Goal: Task Accomplishment & Management: Complete application form

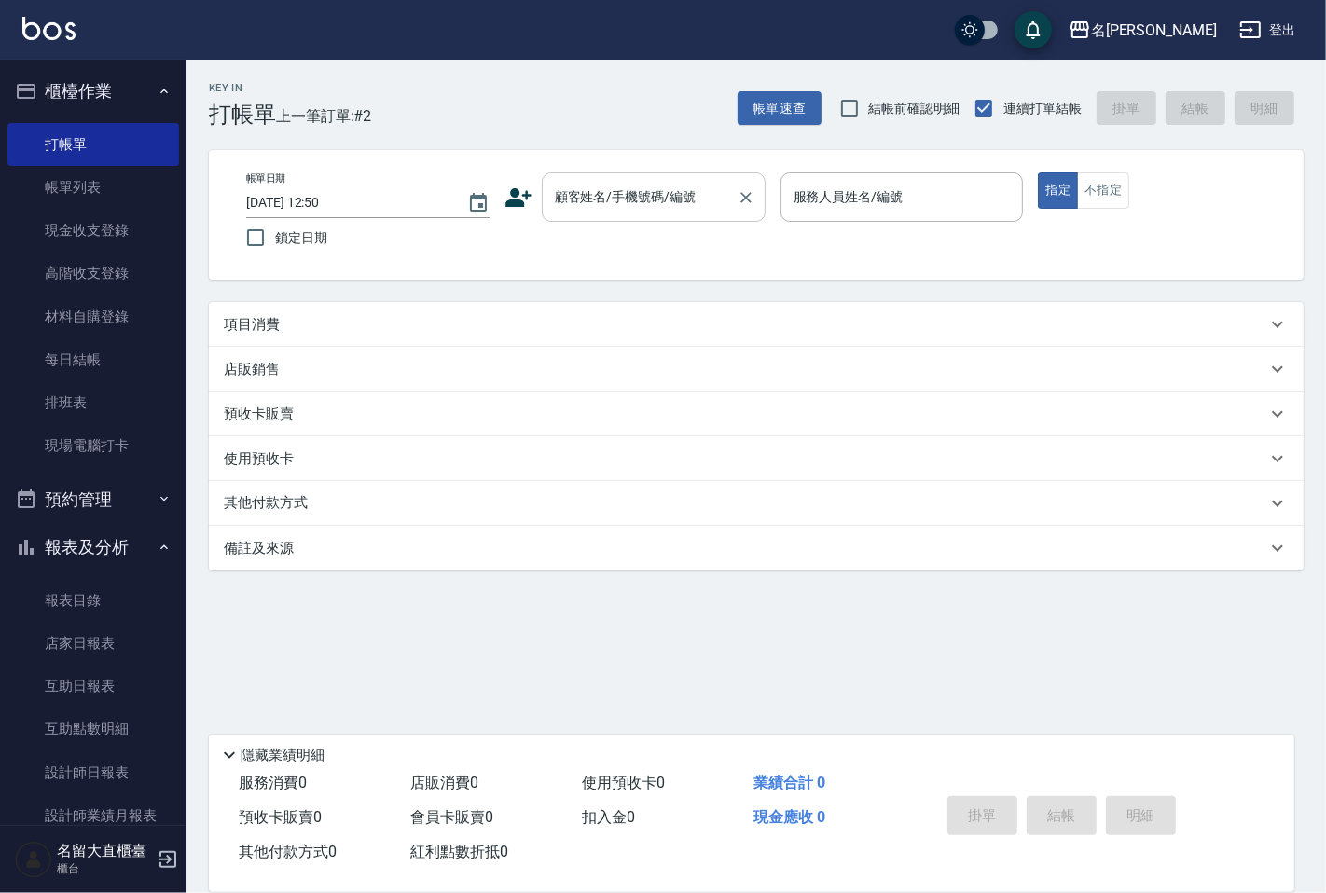
click at [669, 218] on div "顧客姓名/手機號碼/編號" at bounding box center [654, 196] width 224 height 49
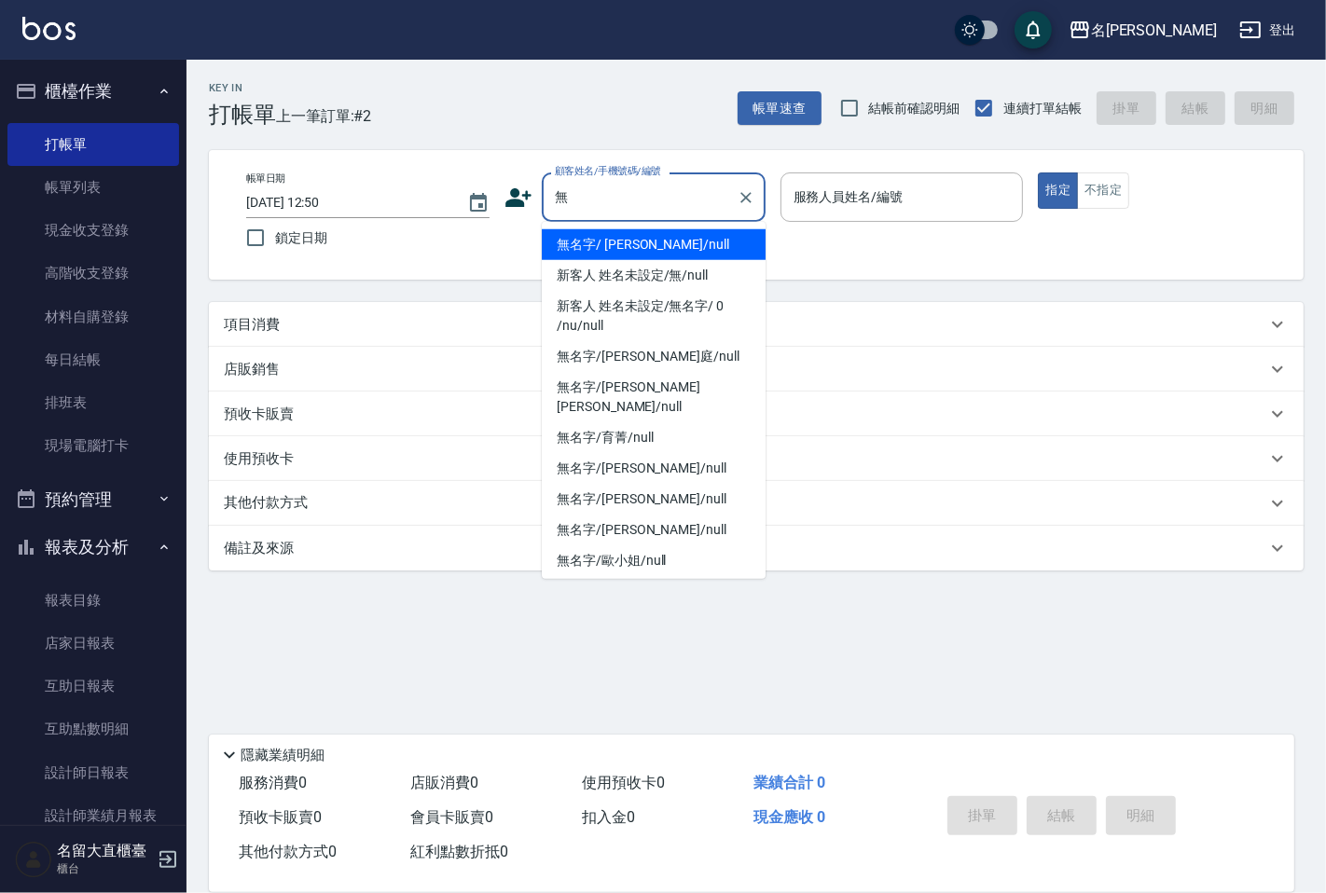
click at [703, 273] on li "新客人 姓名未設定/無/null" at bounding box center [654, 275] width 224 height 31
type input "新客人 姓名未設定/無/null"
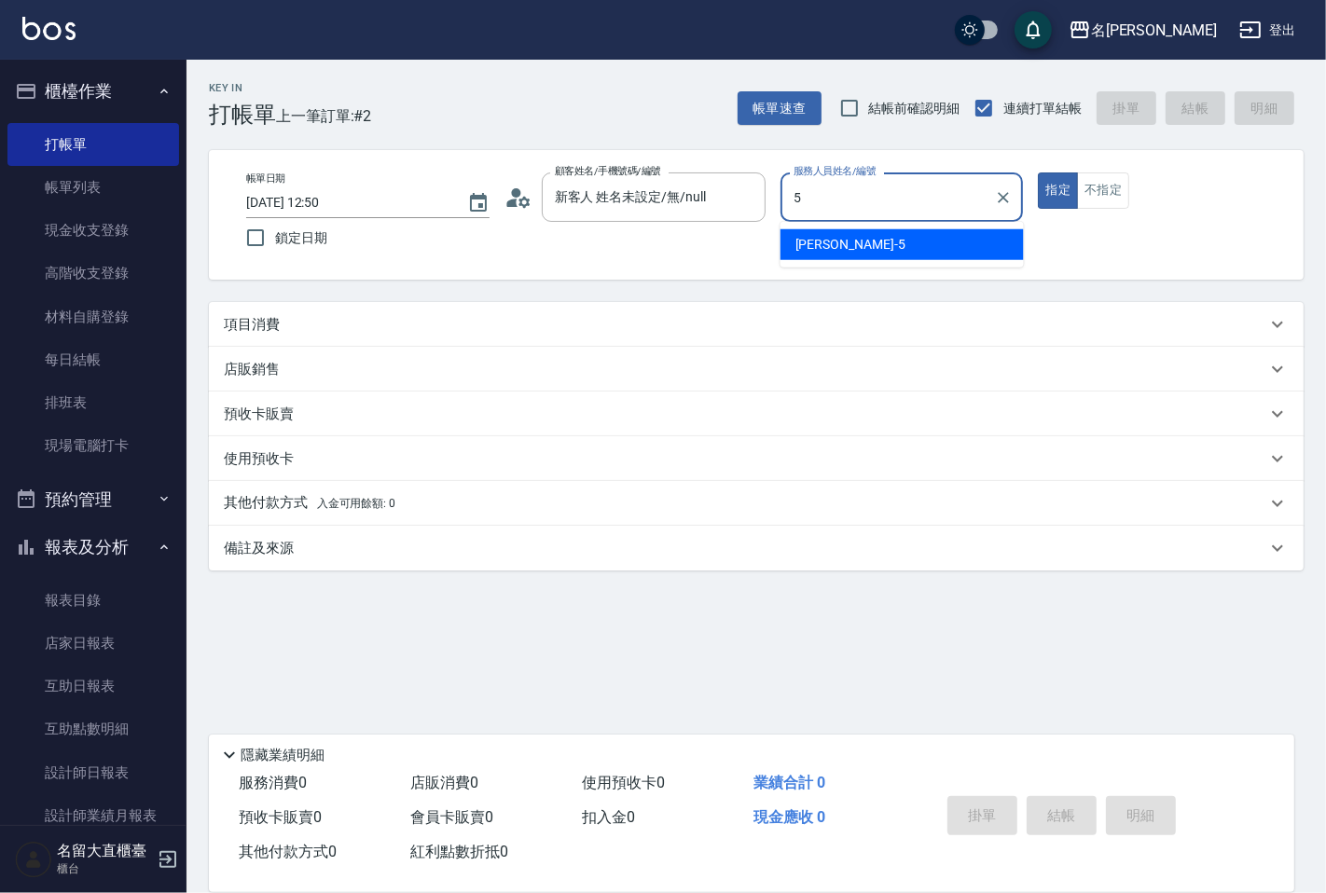
type input "Reese-5"
type button "true"
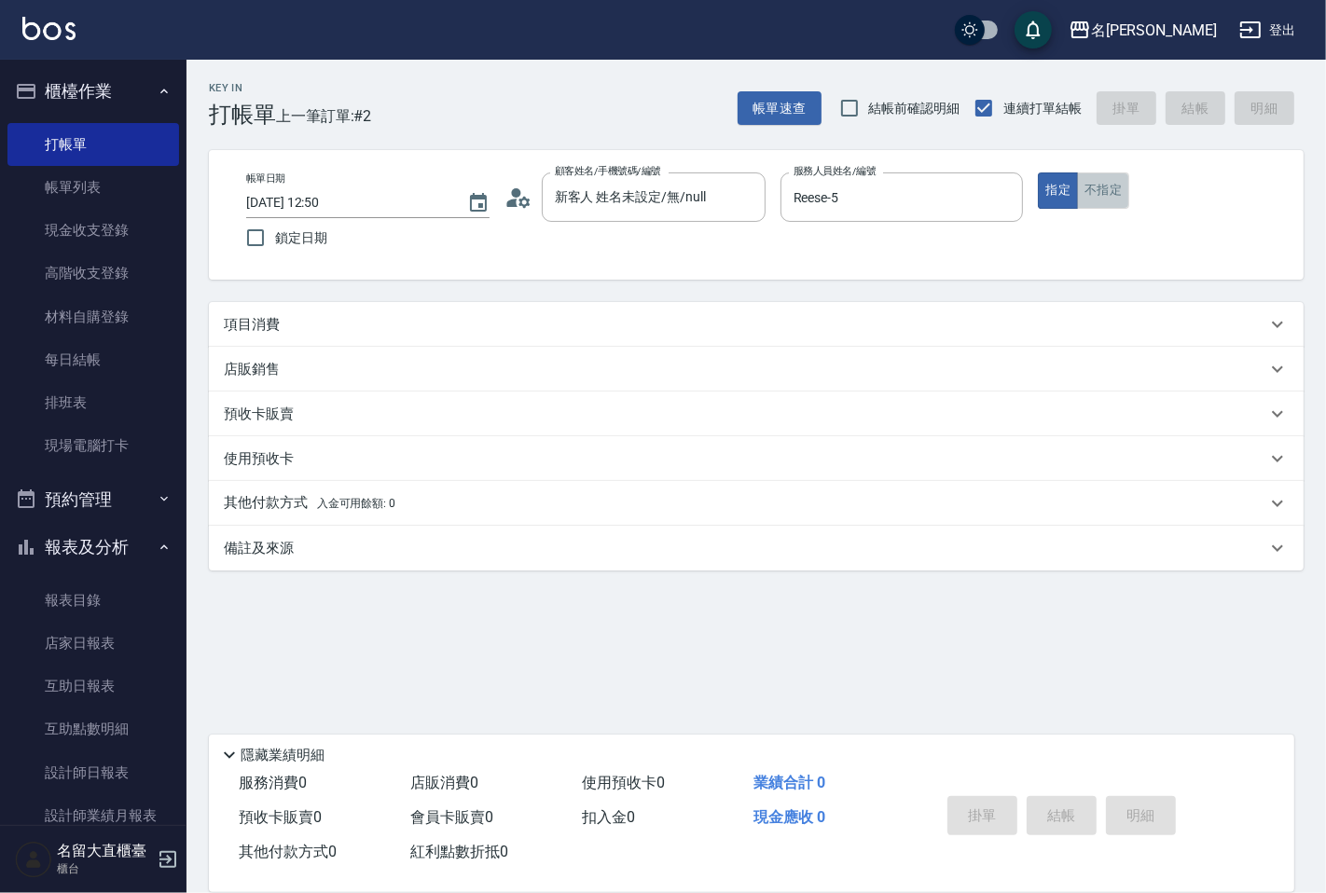
click at [1119, 185] on button "不指定" at bounding box center [1103, 190] width 52 height 36
click at [333, 320] on div "項目消費" at bounding box center [745, 325] width 1042 height 20
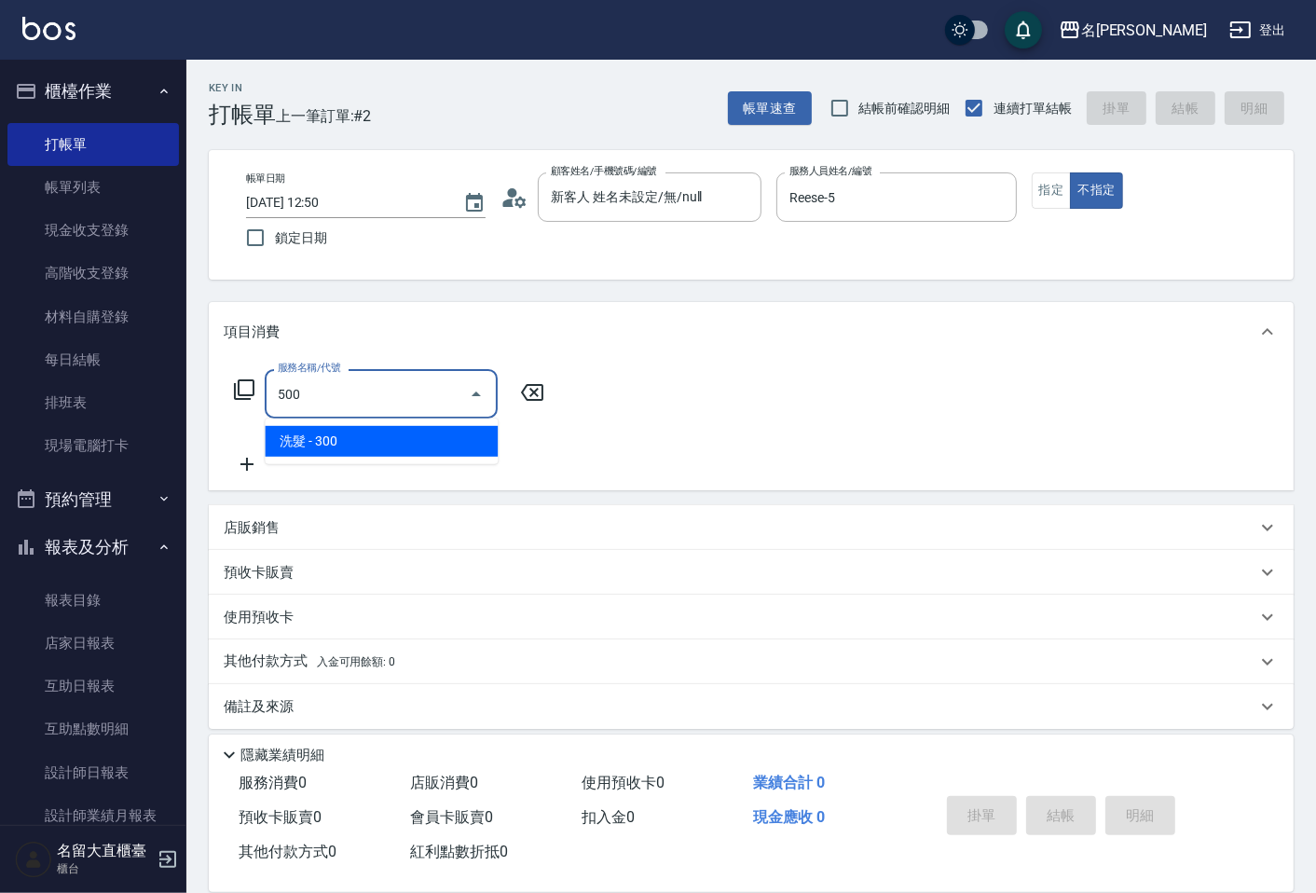
type input "洗髮(500)"
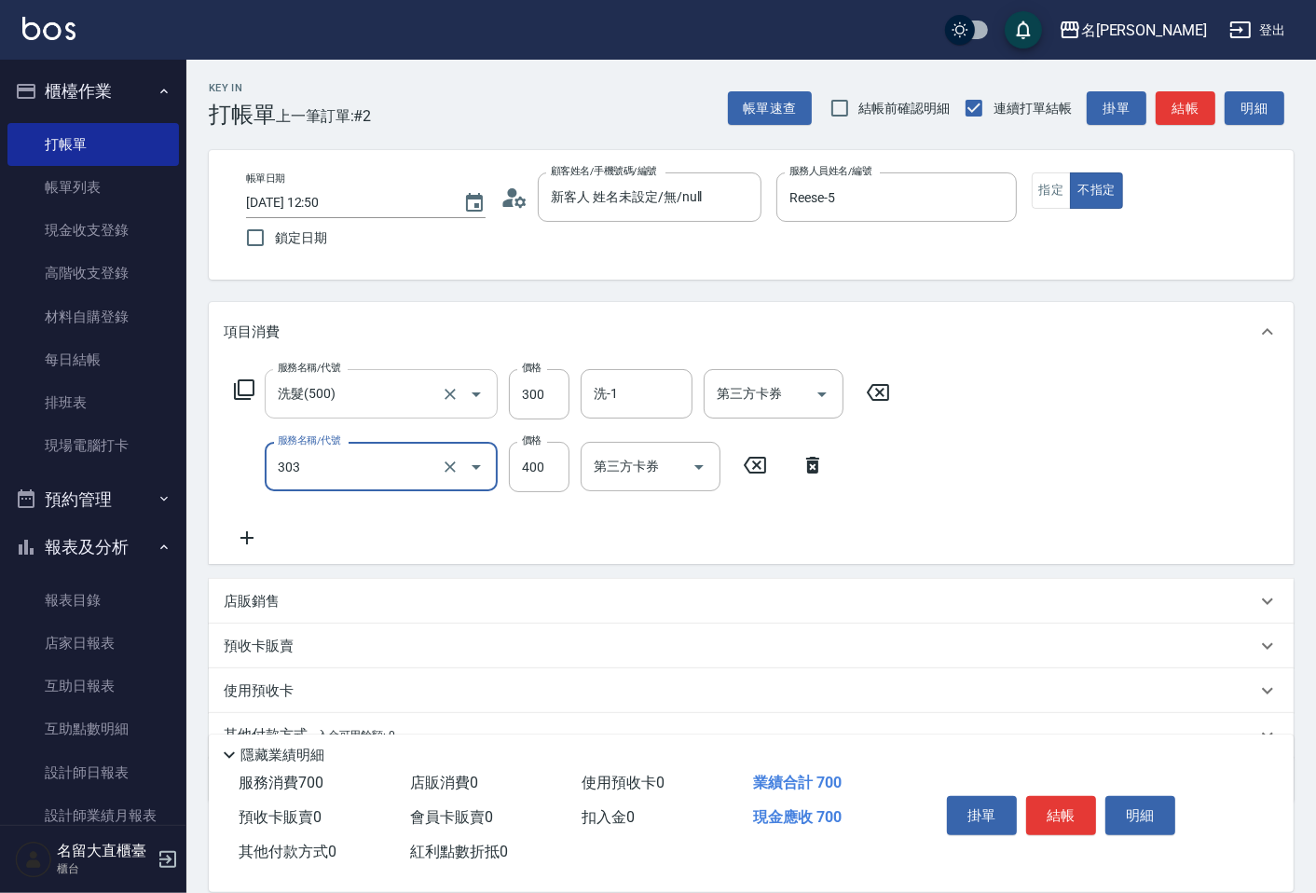
type input "剪髮(C級)(303)"
type input "350"
click at [1175, 114] on button "結帳" at bounding box center [1186, 108] width 60 height 34
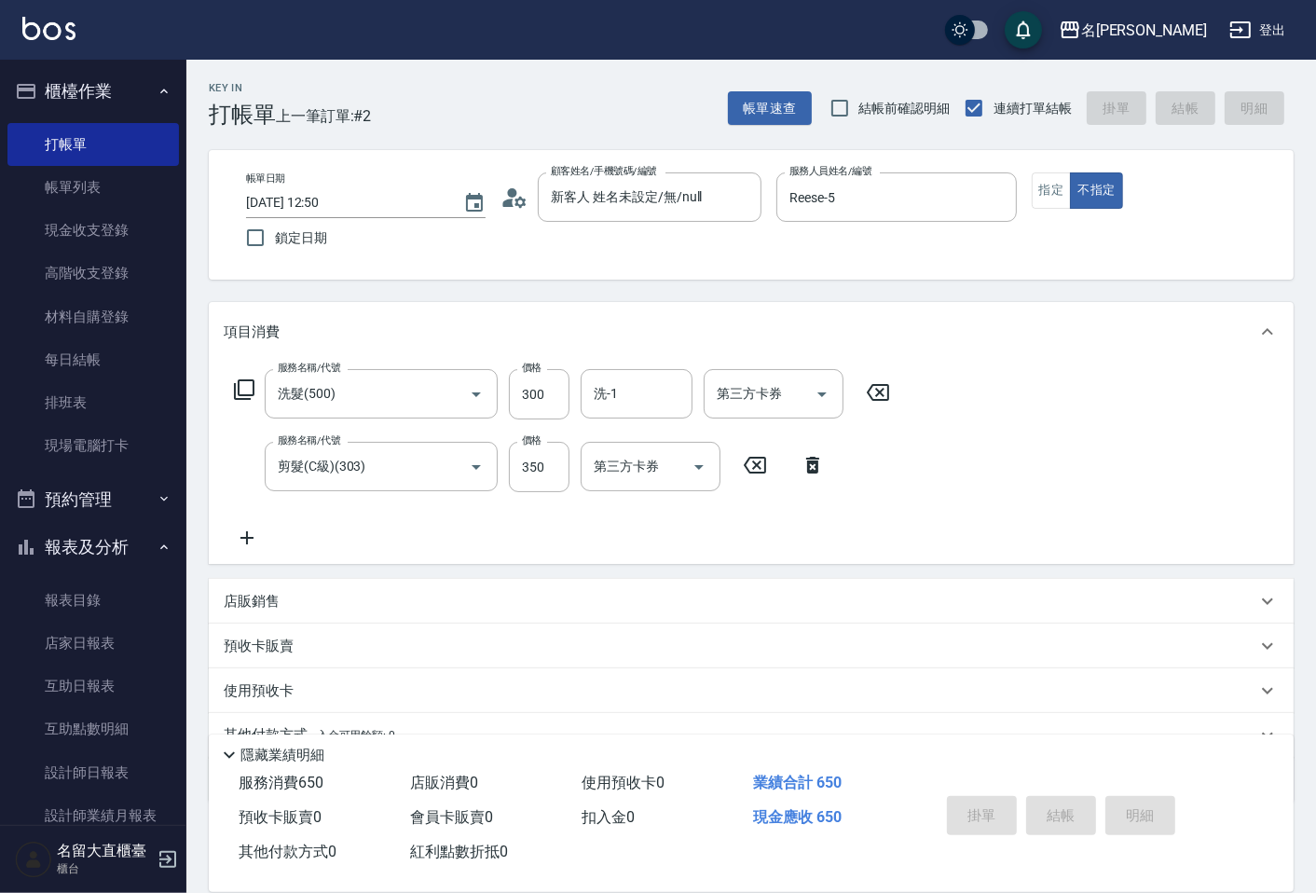
type input "[DATE] 13:29"
